Goal: Task Accomplishment & Management: Complete application form

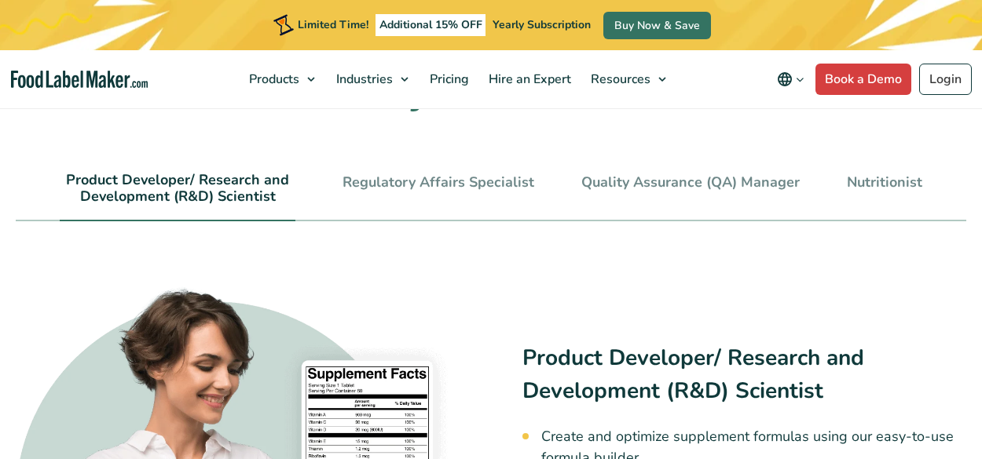
scroll to position [3794, 0]
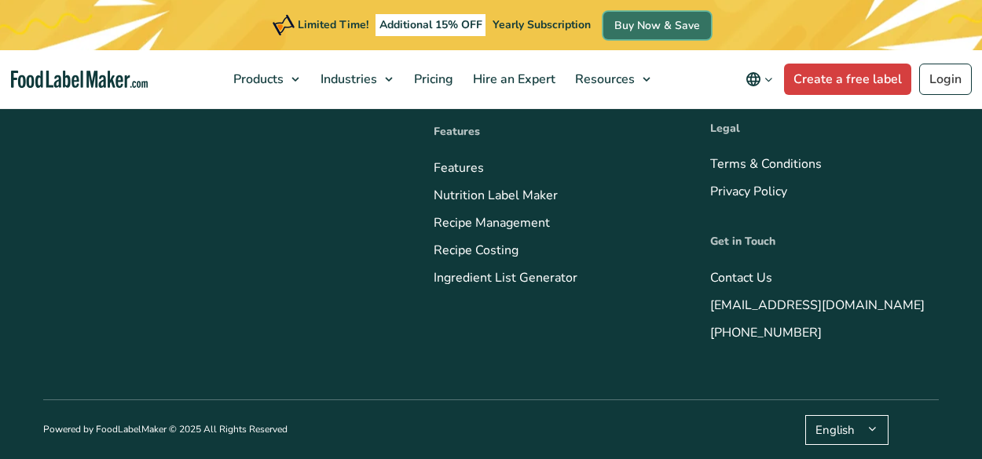
click at [603, 32] on link "Buy Now & Save" at bounding box center [657, 25] width 108 height 27
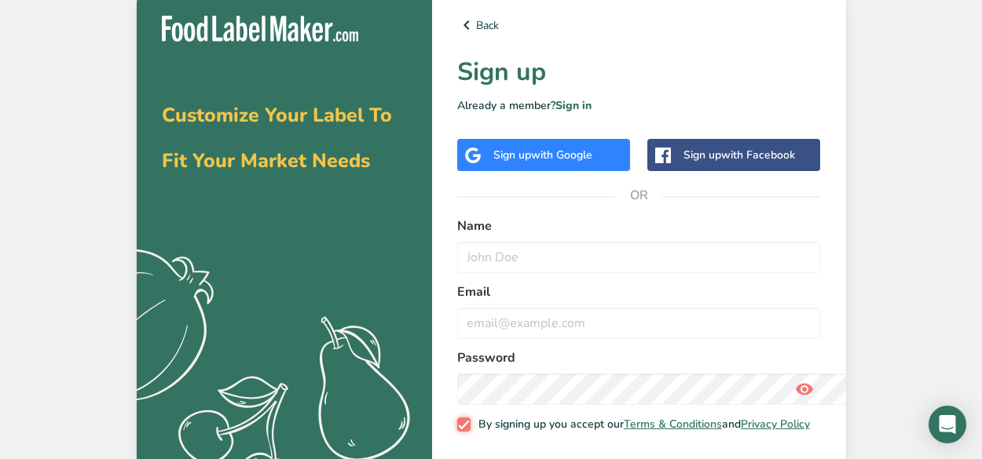
click at [457, 419] on input "By signing up you accept our Terms & Conditions and Privacy Policy" at bounding box center [462, 424] width 10 height 10
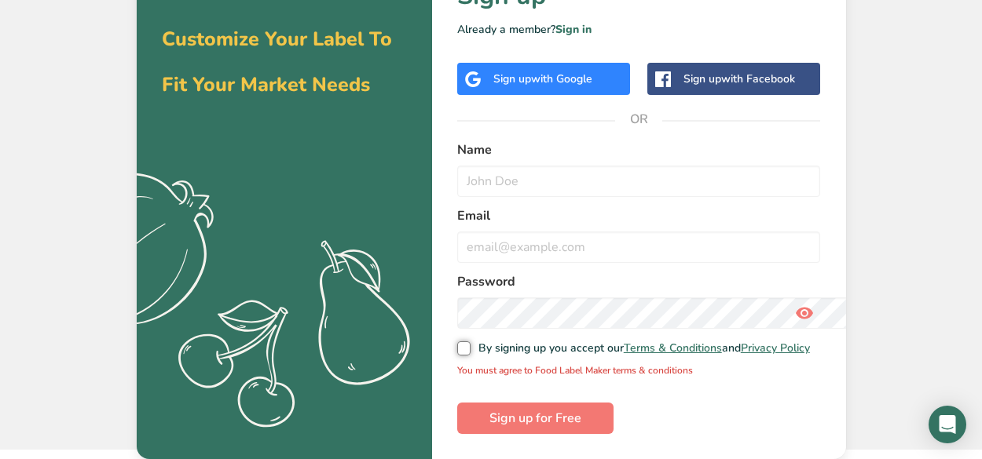
scroll to position [503, 0]
click at [457, 343] on input "By signing up you accept our Terms & Conditions and Privacy Policy" at bounding box center [462, 348] width 10 height 10
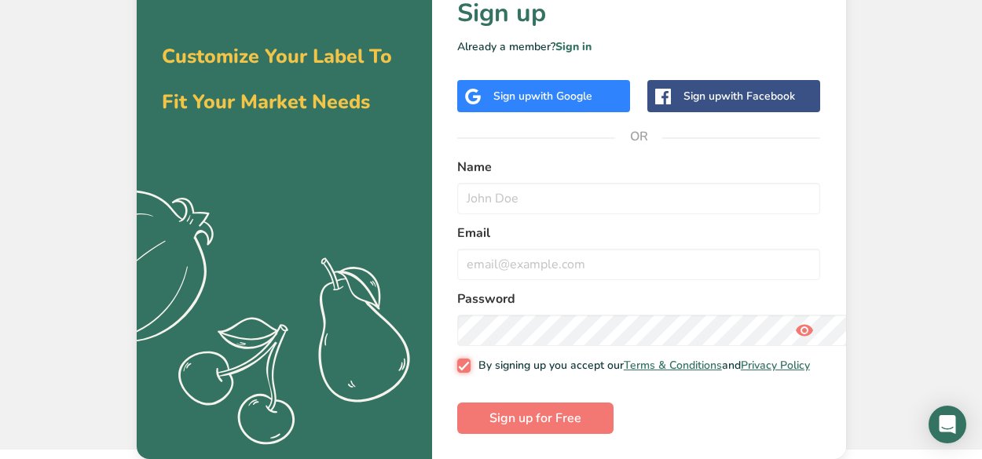
click at [457, 360] on input "By signing up you accept our Terms & Conditions and Privacy Policy" at bounding box center [462, 365] width 10 height 10
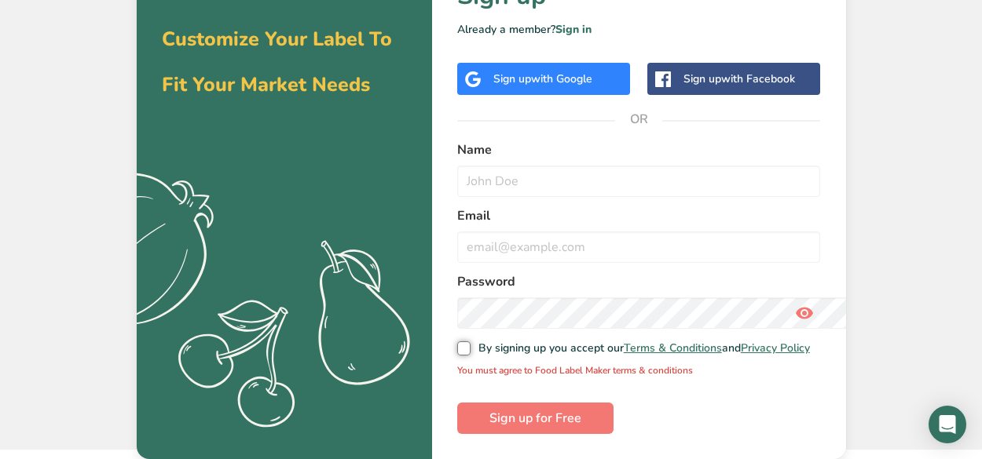
scroll to position [280, 0]
click at [457, 343] on input "By signing up you accept our Terms & Conditions and Privacy Policy" at bounding box center [462, 348] width 10 height 10
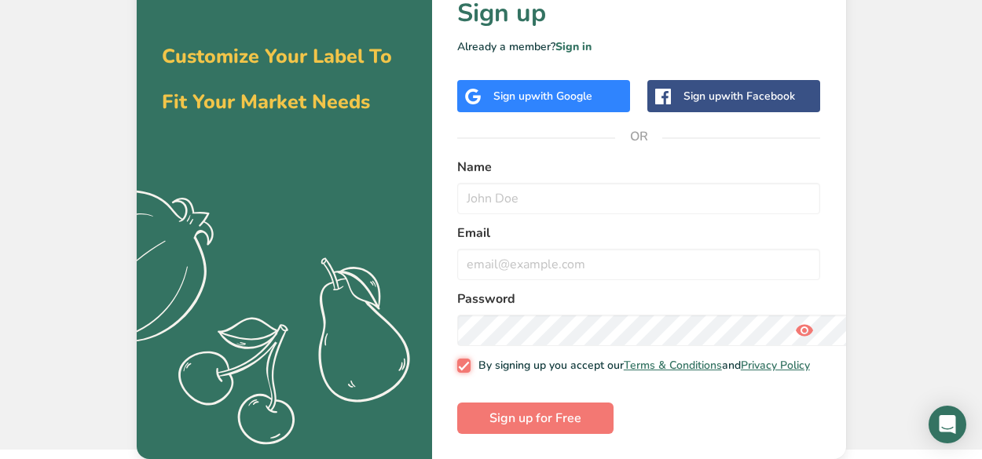
scroll to position [485, 0]
click at [457, 360] on input "By signing up you accept our Terms & Conditions and Privacy Policy" at bounding box center [462, 365] width 10 height 10
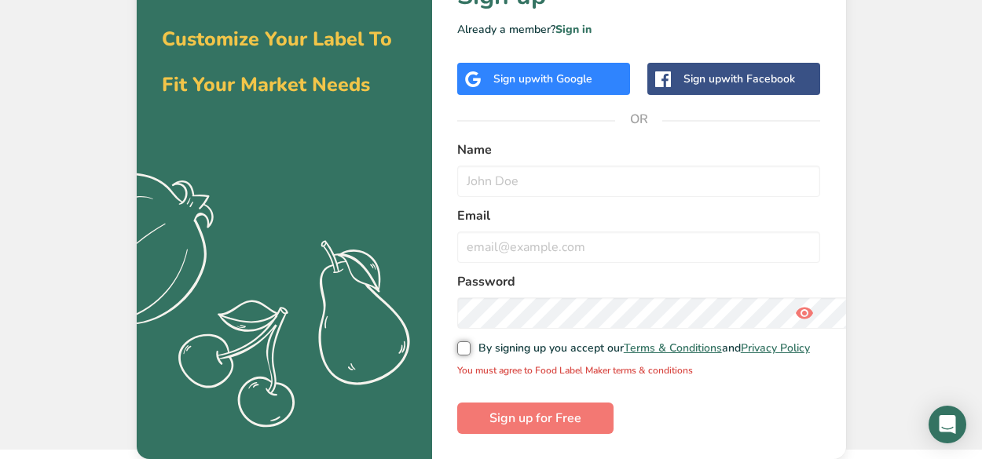
scroll to position [503, 0]
click at [457, 343] on input "By signing up you accept our Terms & Conditions and Privacy Policy" at bounding box center [462, 348] width 10 height 10
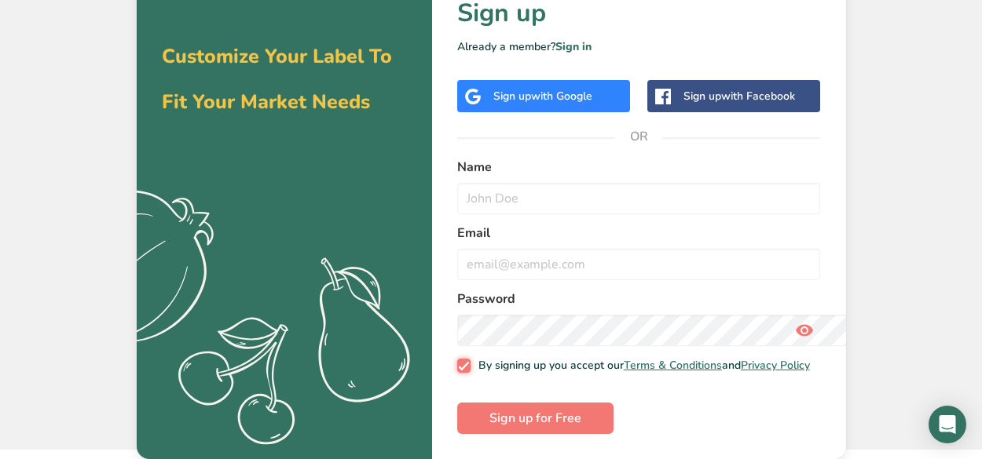
scroll to position [331, 0]
click at [457, 360] on input "By signing up you accept our Terms & Conditions and Privacy Policy" at bounding box center [462, 365] width 10 height 10
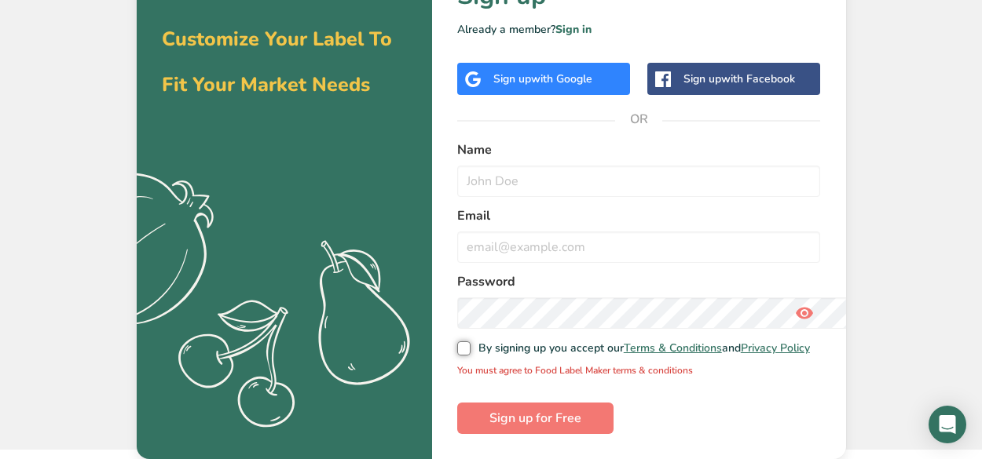
scroll to position [455, 0]
click at [457, 343] on input "By signing up you accept our Terms & Conditions and Privacy Policy" at bounding box center [462, 348] width 10 height 10
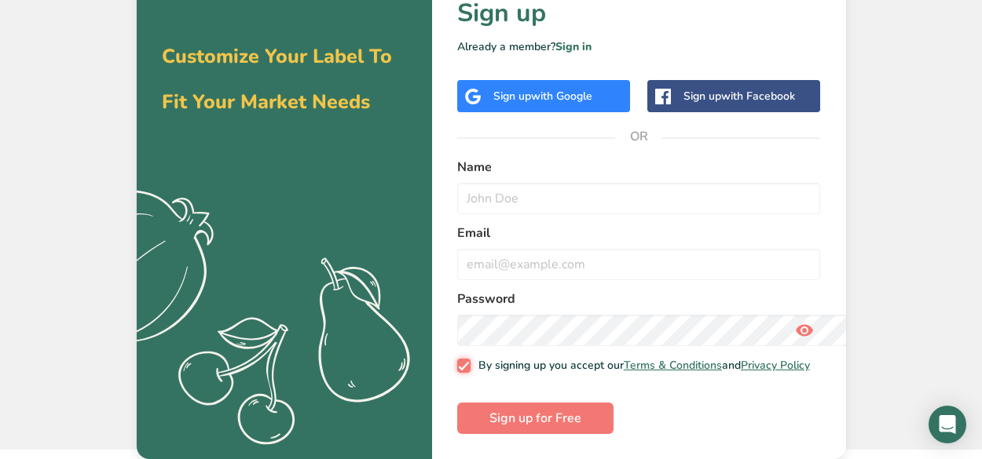
scroll to position [485, 0]
click at [457, 360] on input "By signing up you accept our Terms & Conditions and Privacy Policy" at bounding box center [462, 365] width 10 height 10
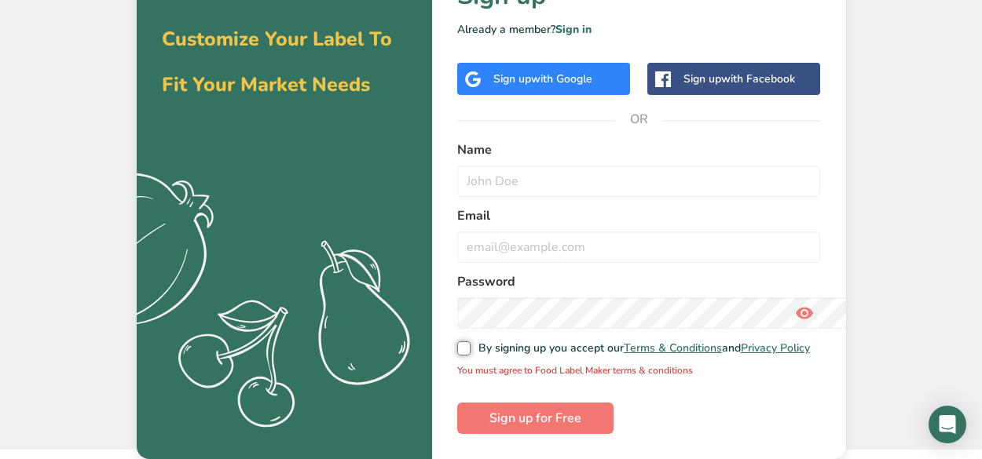
scroll to position [300, 0]
click at [457, 343] on input "By signing up you accept our Terms & Conditions and Privacy Policy" at bounding box center [462, 348] width 10 height 10
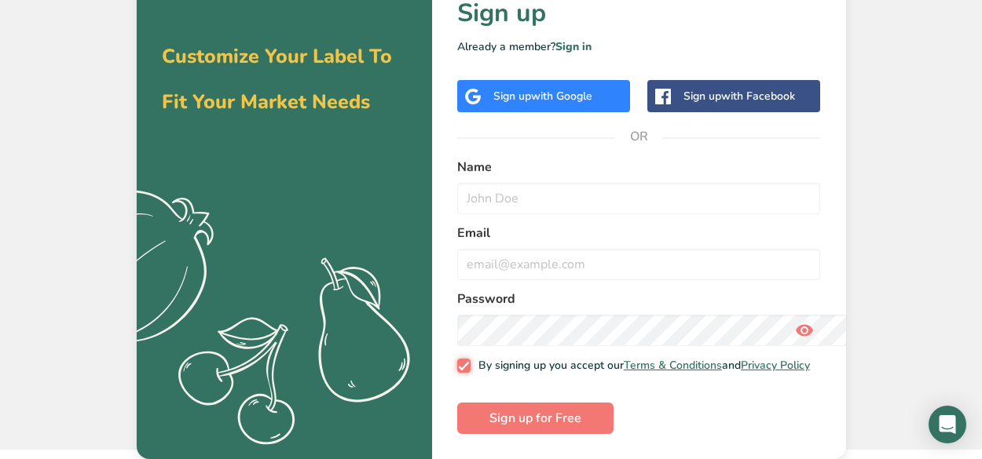
scroll to position [84, 0]
click at [457, 360] on input "By signing up you accept our Terms & Conditions and Privacy Policy" at bounding box center [462, 365] width 10 height 10
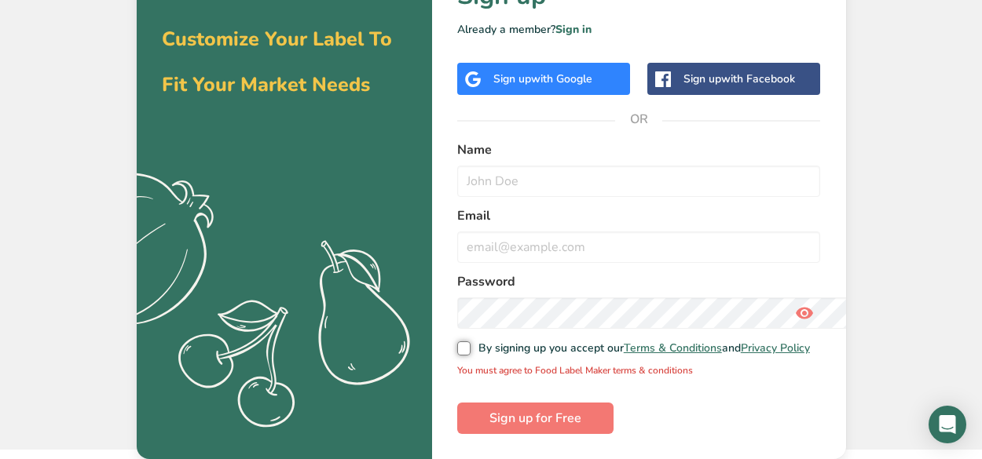
scroll to position [236, 0]
click at [457, 343] on input "By signing up you accept our Terms & Conditions and Privacy Policy" at bounding box center [462, 348] width 10 height 10
checkbox input "true"
